Goal: Navigation & Orientation: Find specific page/section

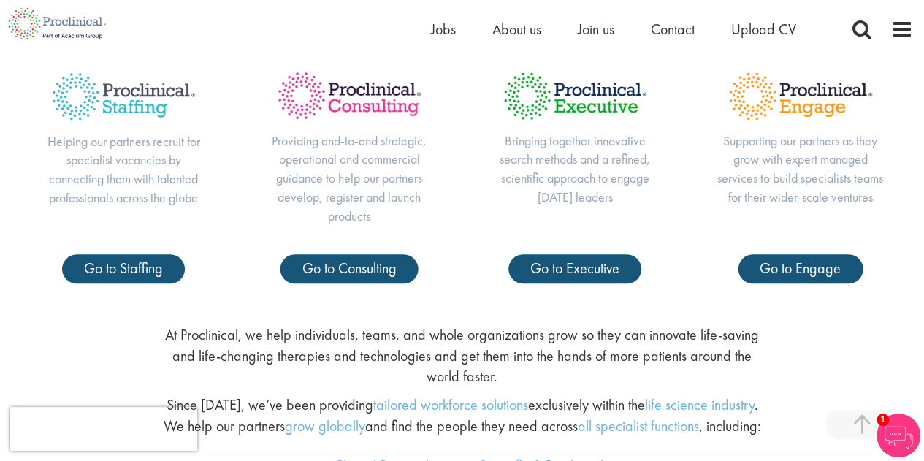
scroll to position [549, 0]
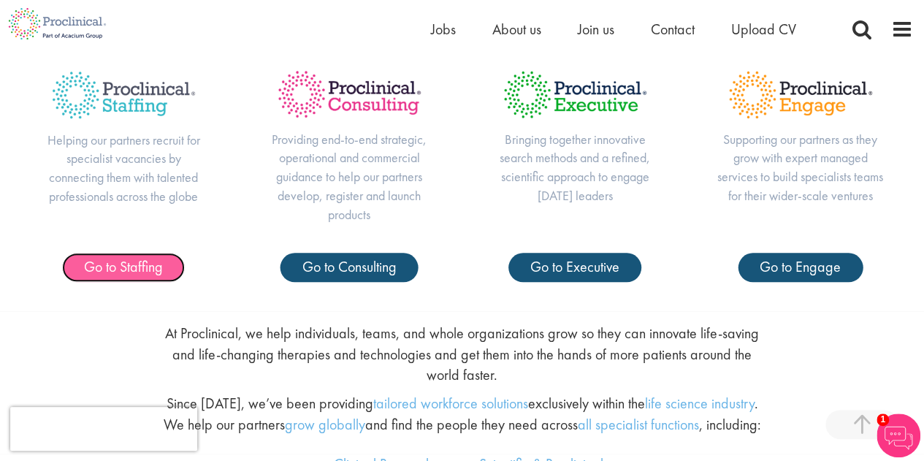
click at [134, 272] on span "Go to Staffing" at bounding box center [123, 266] width 79 height 19
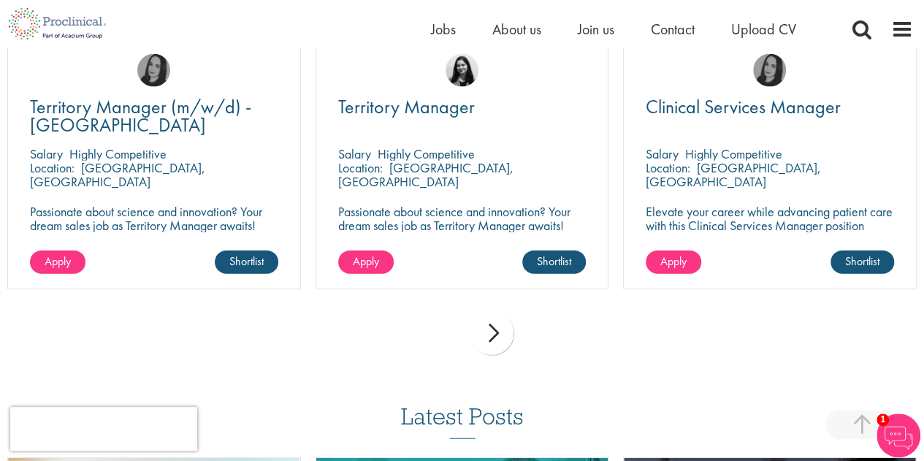
scroll to position [1613, 0]
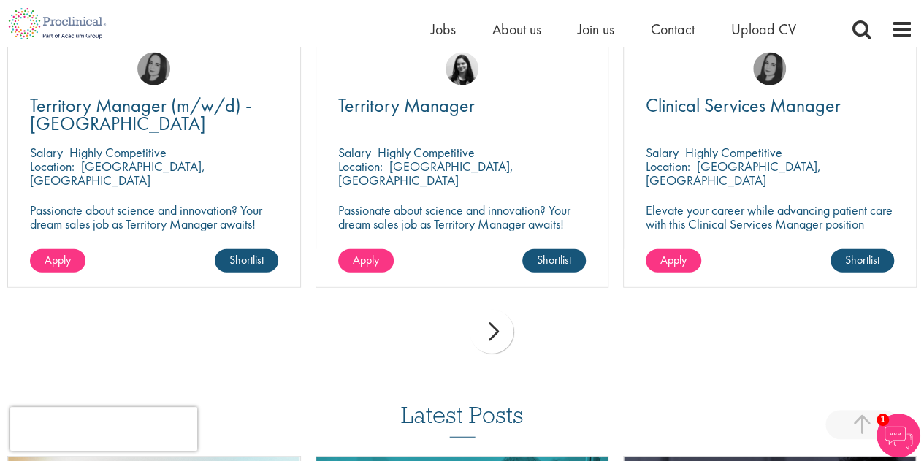
click at [507, 320] on div "next" at bounding box center [492, 332] width 44 height 44
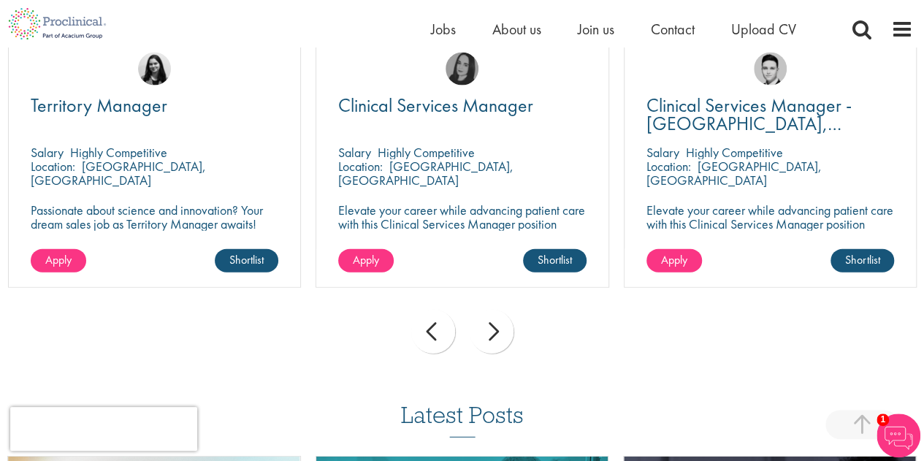
click at [503, 316] on div "next" at bounding box center [492, 332] width 44 height 44
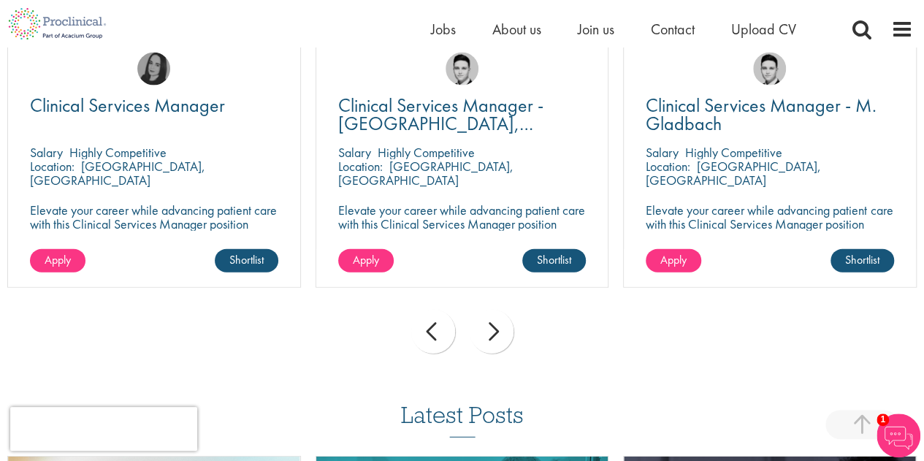
click at [503, 316] on div "next" at bounding box center [492, 332] width 44 height 44
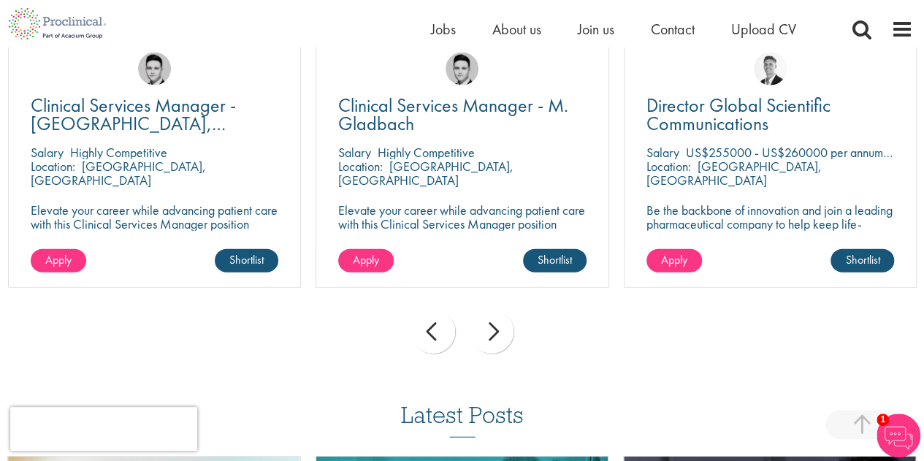
click at [503, 316] on div "next" at bounding box center [492, 332] width 44 height 44
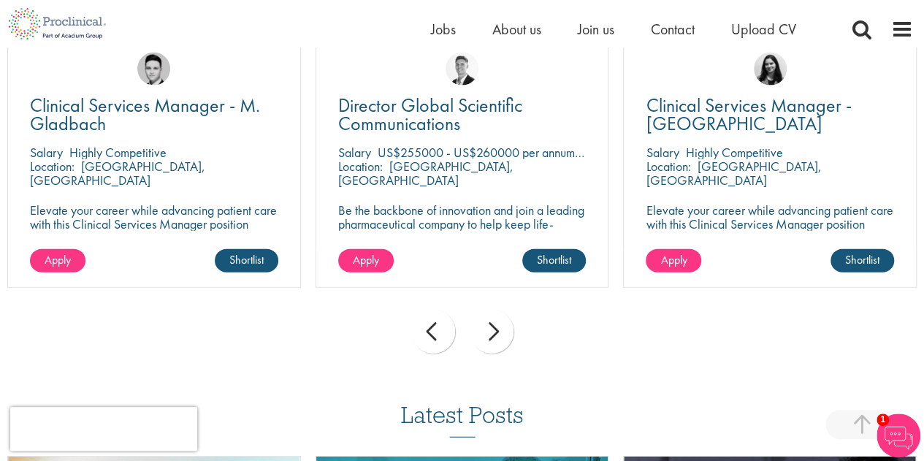
click at [503, 316] on div "next" at bounding box center [492, 332] width 44 height 44
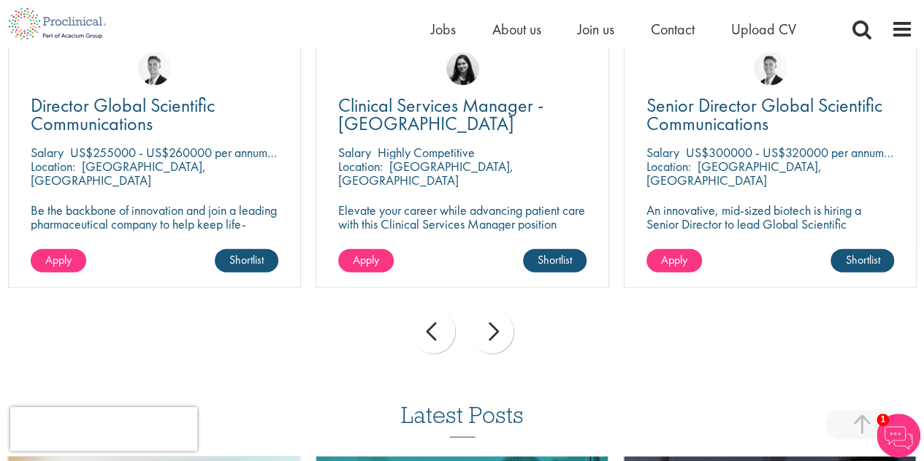
click at [503, 316] on div "next" at bounding box center [492, 332] width 44 height 44
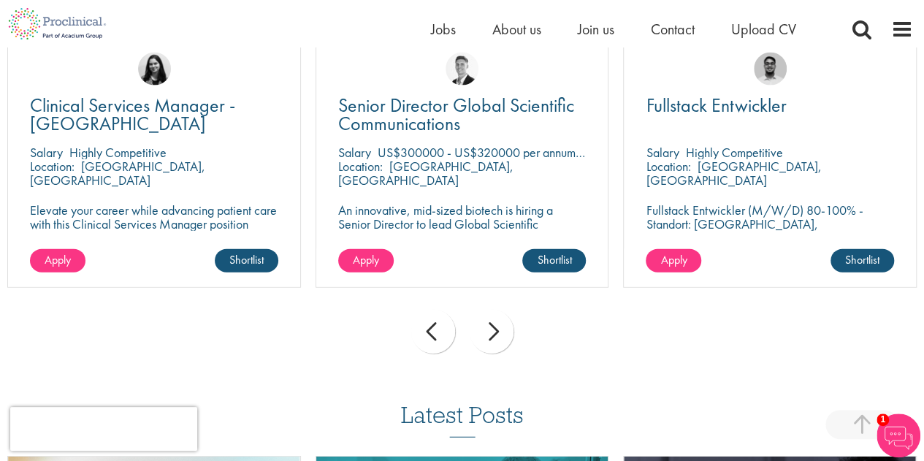
click at [503, 316] on div "next" at bounding box center [492, 332] width 44 height 44
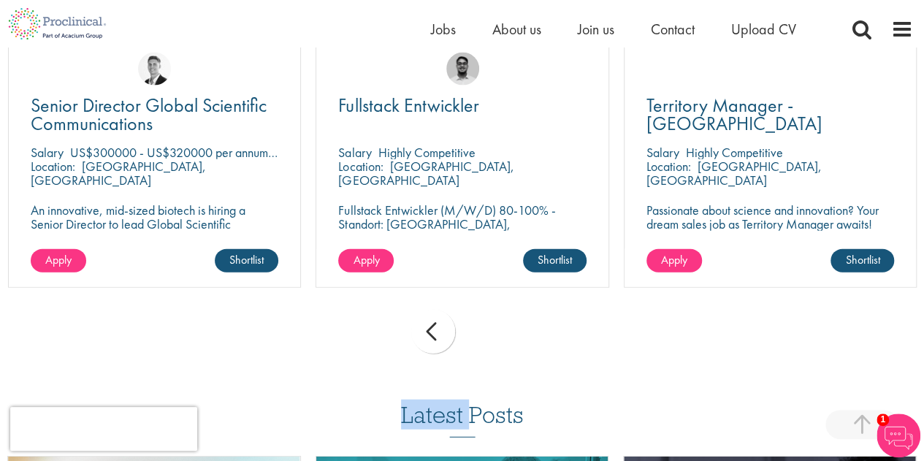
click at [503, 316] on div "prev next" at bounding box center [462, 334] width 924 height 64
drag, startPoint x: 503, startPoint y: 316, endPoint x: 449, endPoint y: 310, distance: 54.4
click at [488, 316] on div "prev next" at bounding box center [462, 334] width 924 height 64
click at [442, 310] on div "prev" at bounding box center [433, 332] width 44 height 44
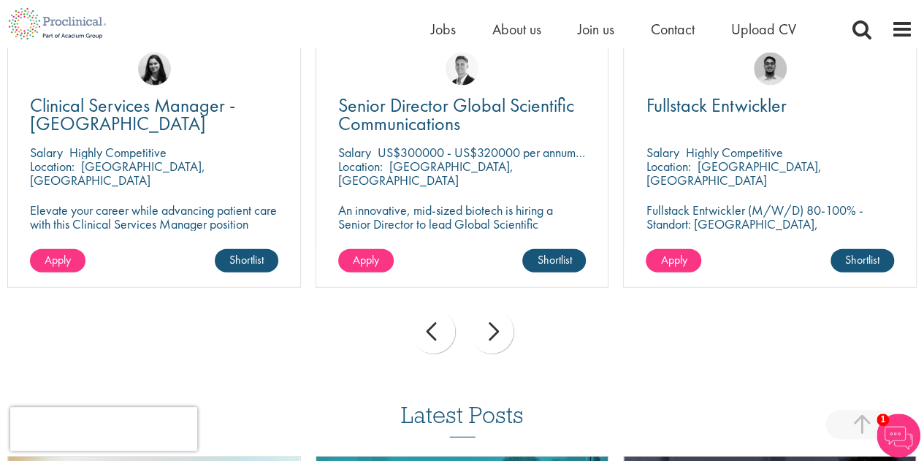
click at [442, 310] on div "prev" at bounding box center [433, 332] width 44 height 44
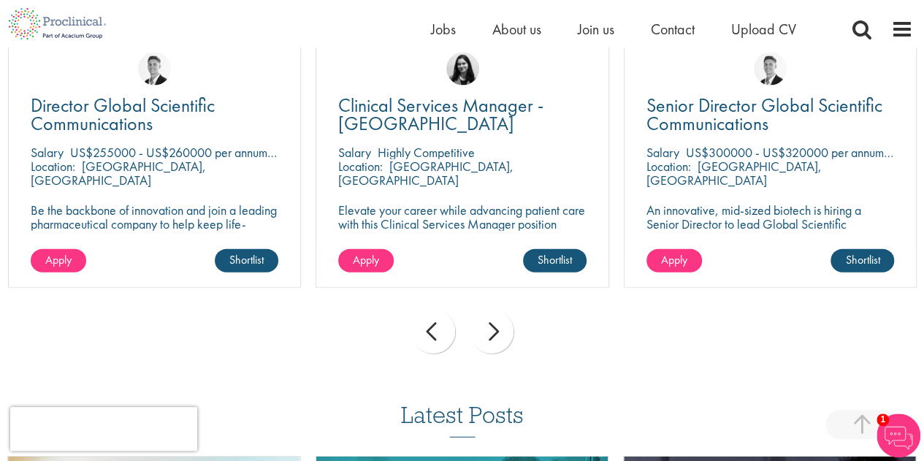
click at [442, 310] on div "prev" at bounding box center [433, 332] width 44 height 44
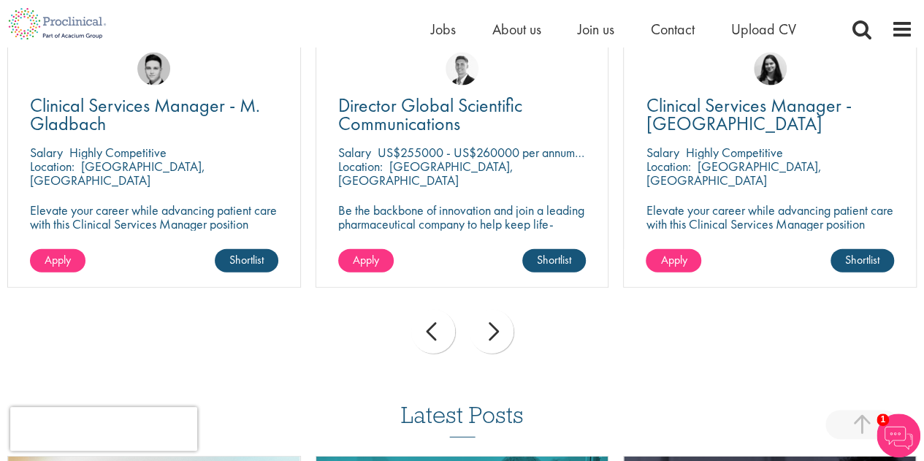
click at [442, 310] on div "prev" at bounding box center [433, 332] width 44 height 44
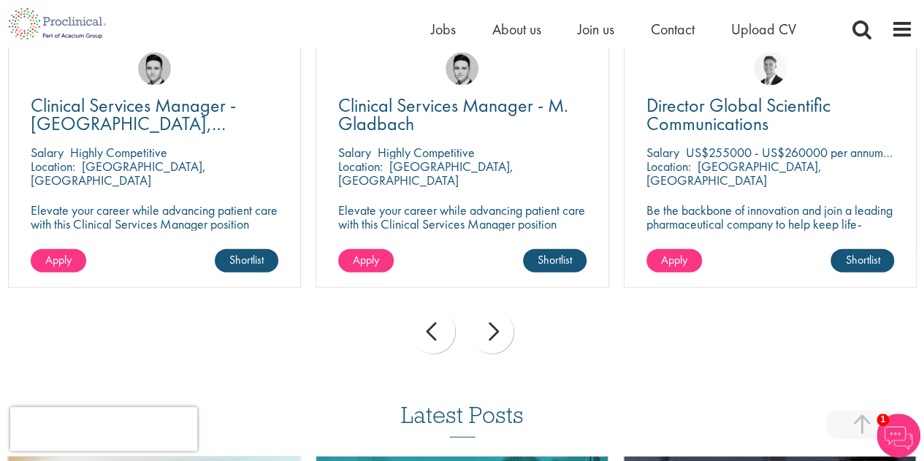
click at [442, 310] on div "prev" at bounding box center [433, 332] width 44 height 44
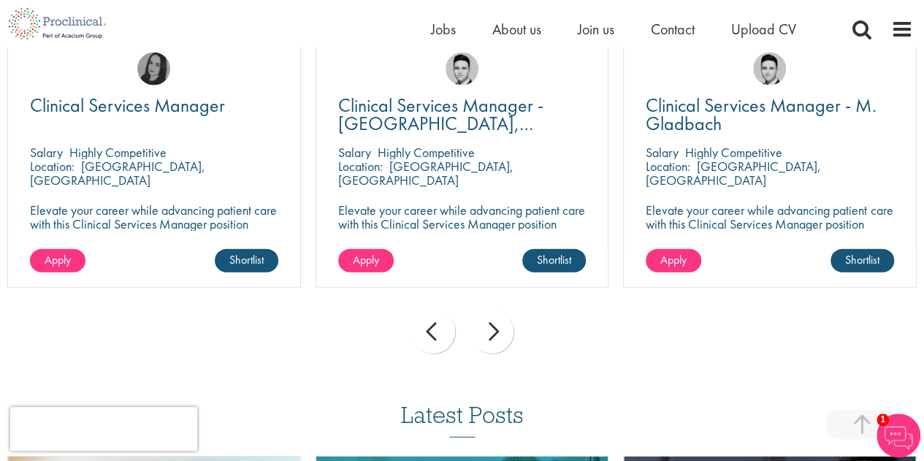
click at [442, 310] on div "prev" at bounding box center [433, 332] width 44 height 44
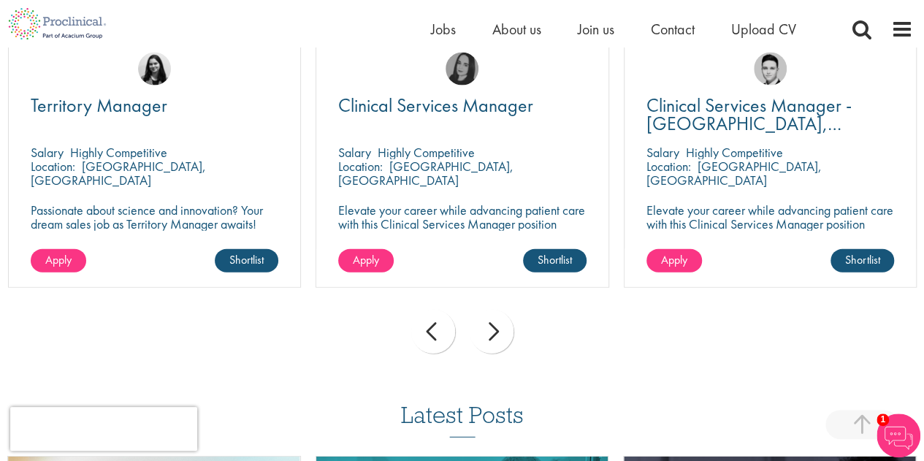
click at [442, 310] on div "prev" at bounding box center [433, 332] width 44 height 44
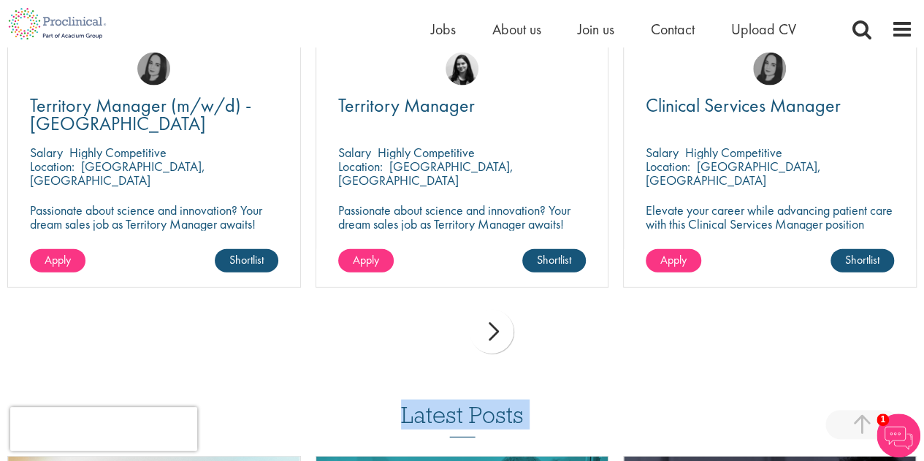
click at [442, 310] on div "prev next" at bounding box center [462, 334] width 924 height 64
